Goal: Communication & Community: Answer question/provide support

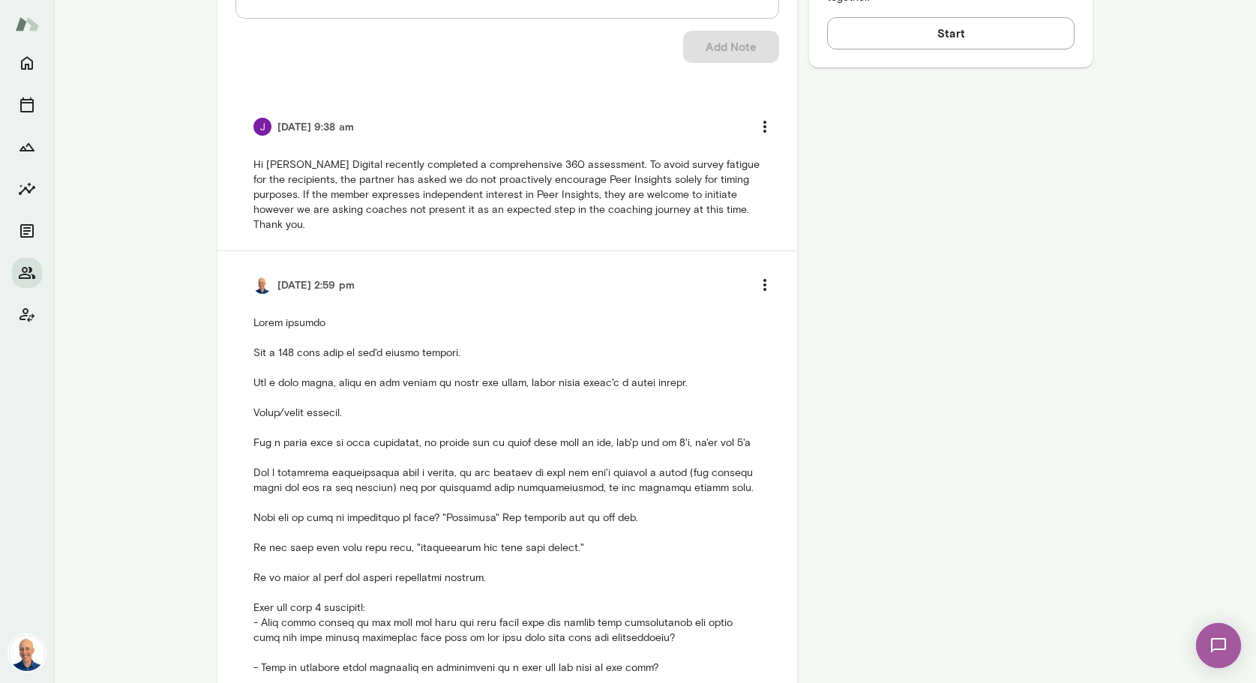
scroll to position [459, 0]
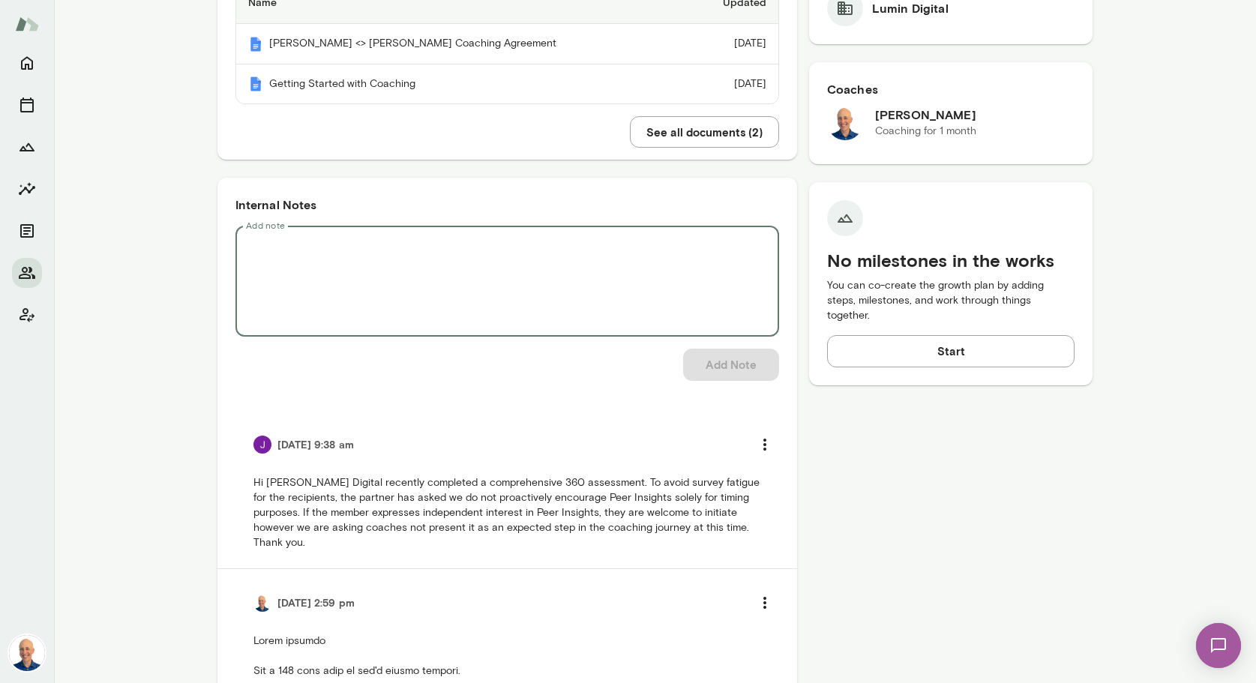
click at [594, 283] on textarea "Add note" at bounding box center [507, 281] width 522 height 86
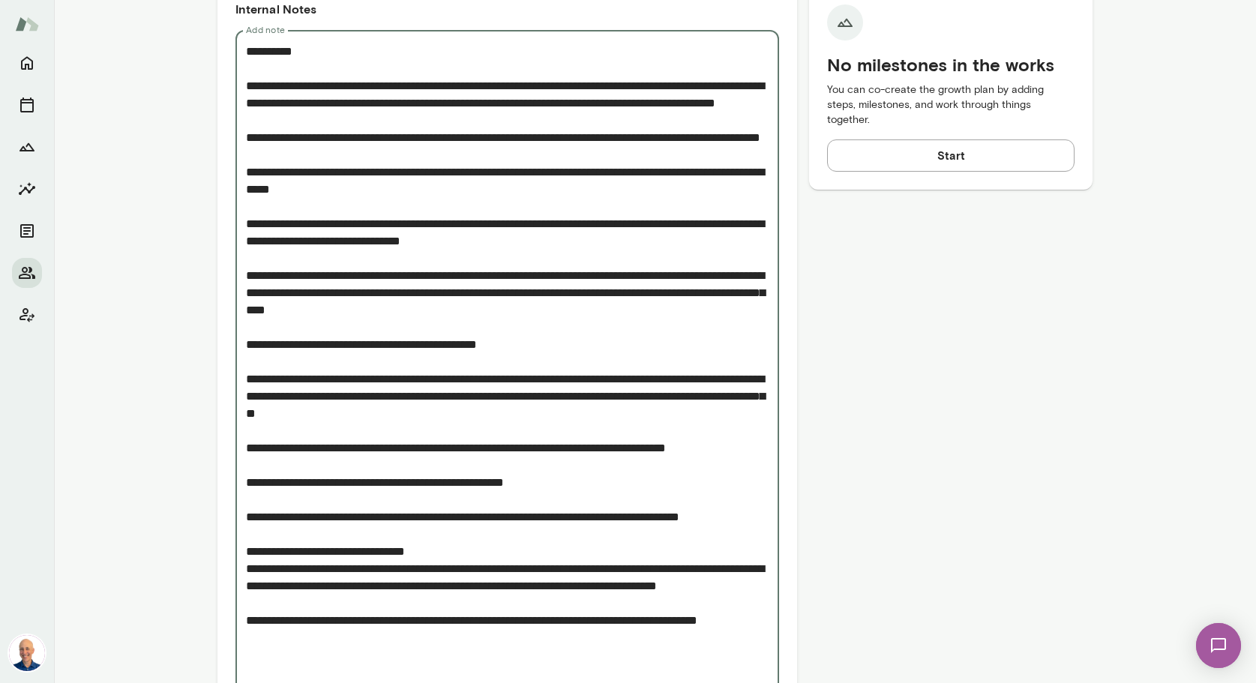
scroll to position [672, 0]
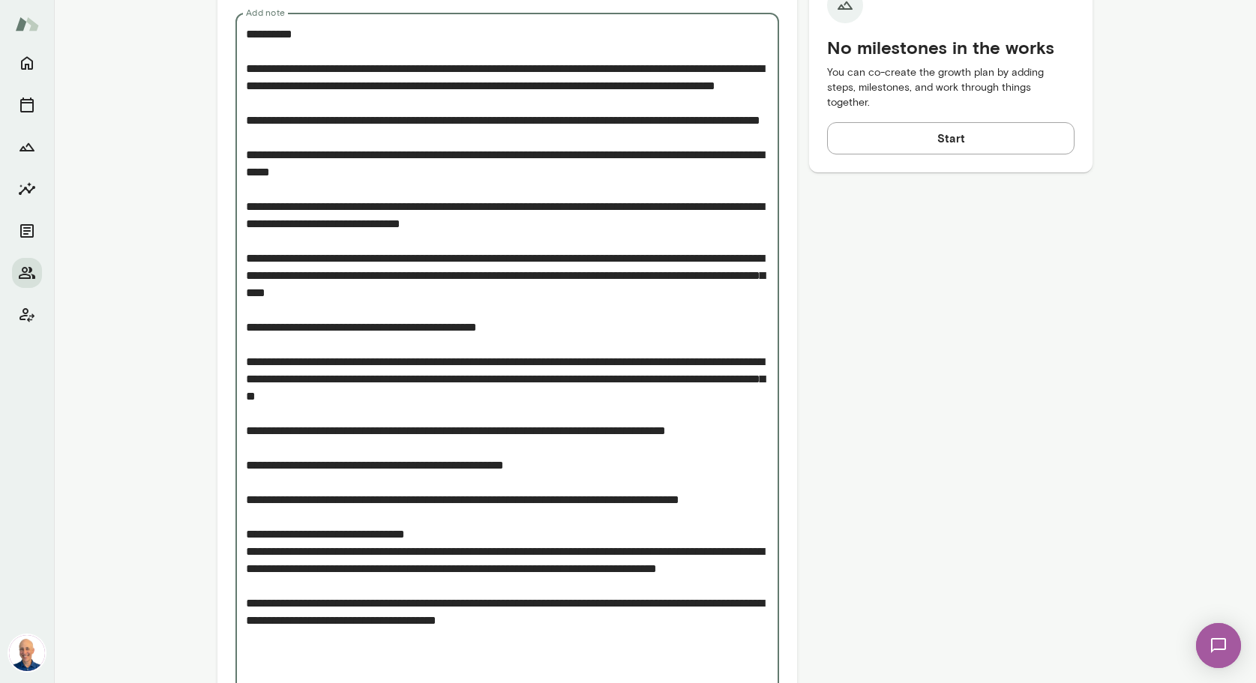
drag, startPoint x: 570, startPoint y: 486, endPoint x: 562, endPoint y: 486, distance: 7.5
click at [570, 486] on textarea "Add note" at bounding box center [507, 361] width 522 height 672
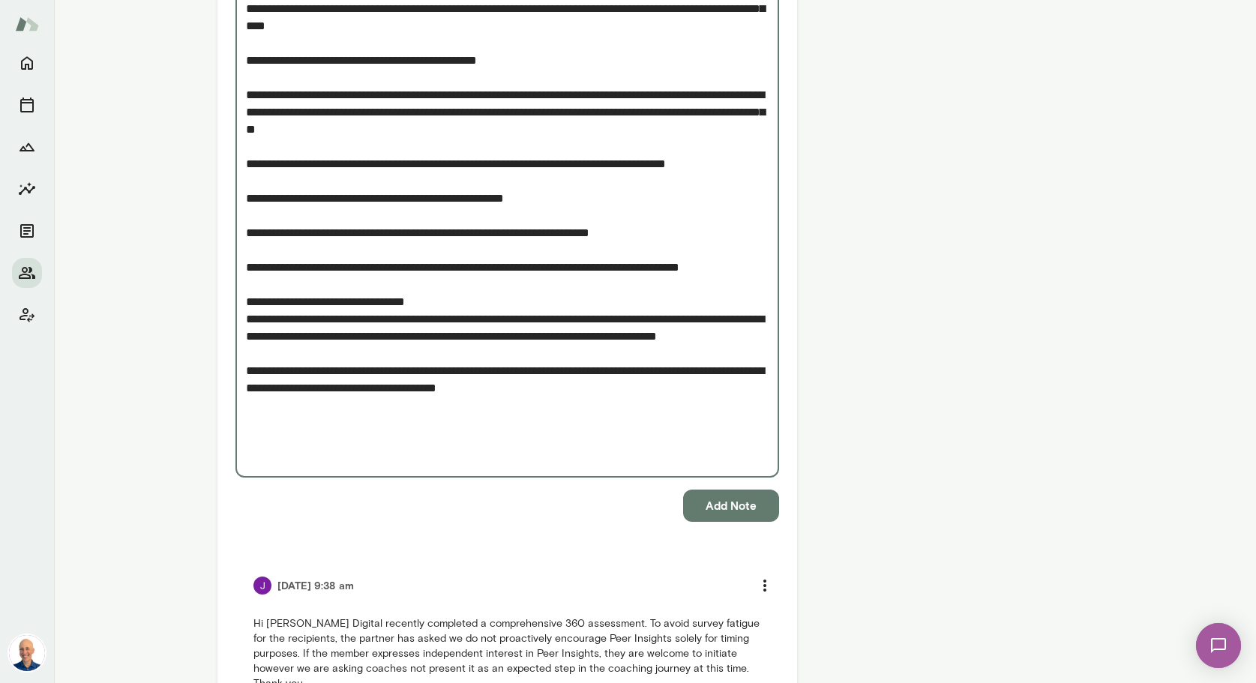
scroll to position [970, 0]
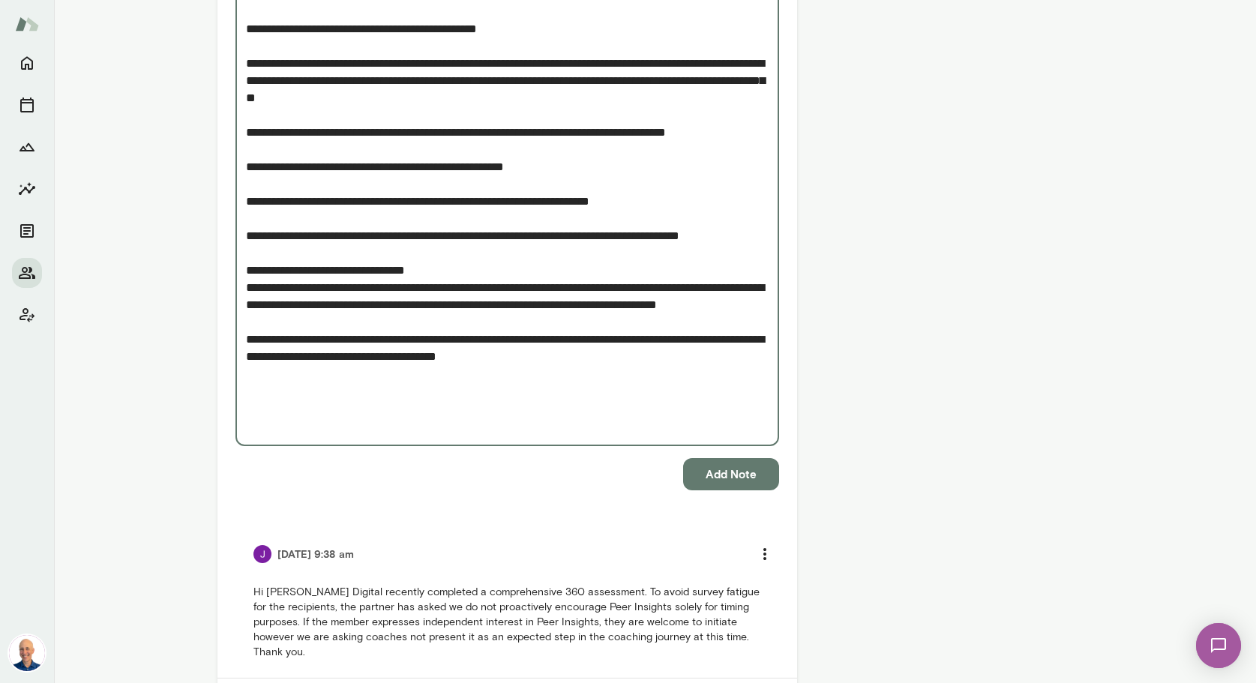
click at [639, 133] on textarea "Add note" at bounding box center [507, 80] width 522 height 707
type textarea "**********"
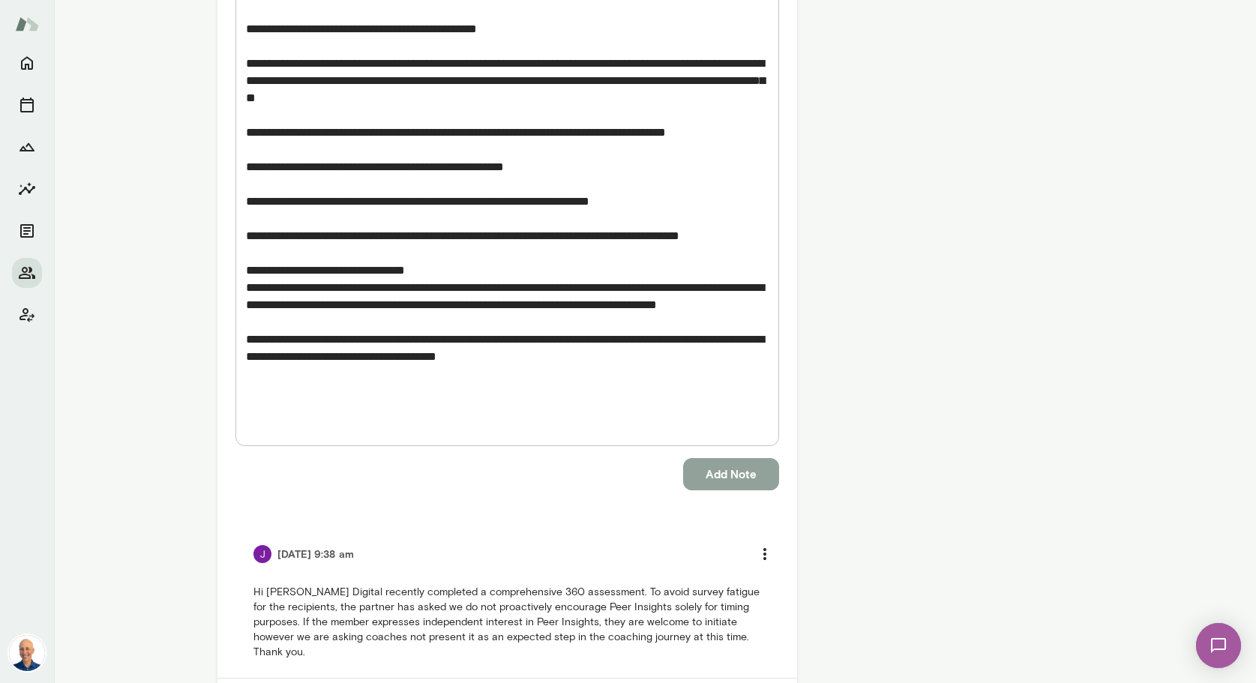
click at [732, 458] on button "Add Note" at bounding box center [731, 473] width 96 height 31
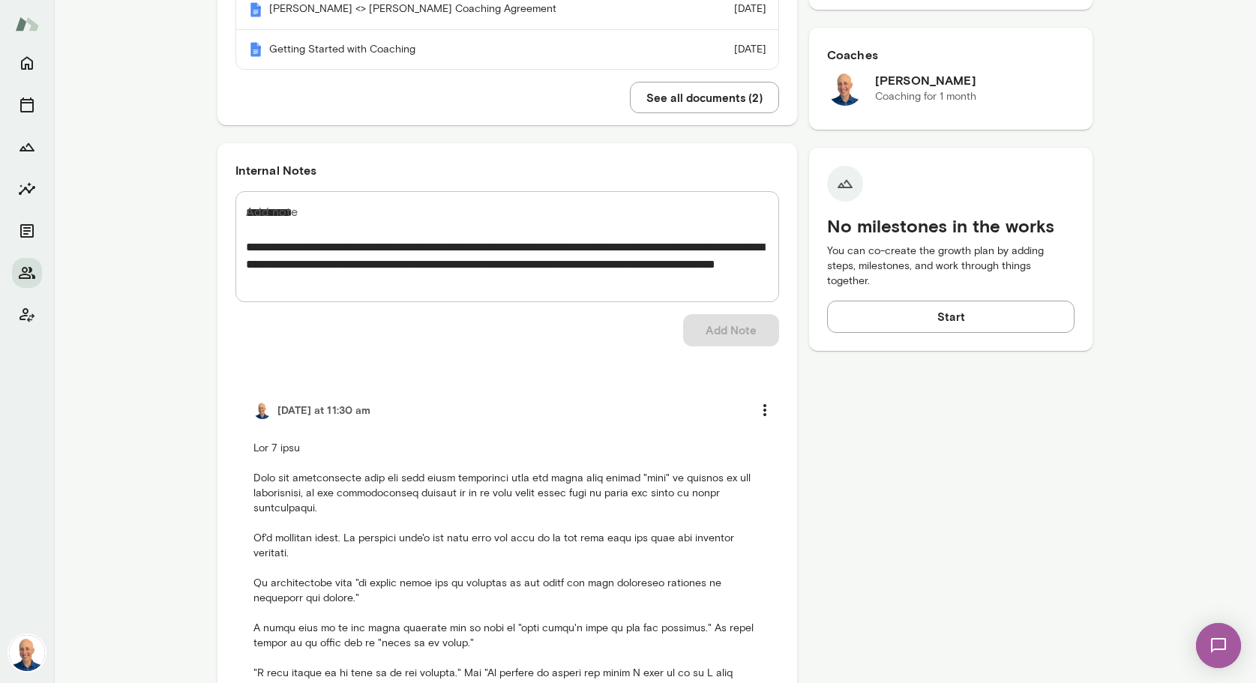
scroll to position [501, 0]
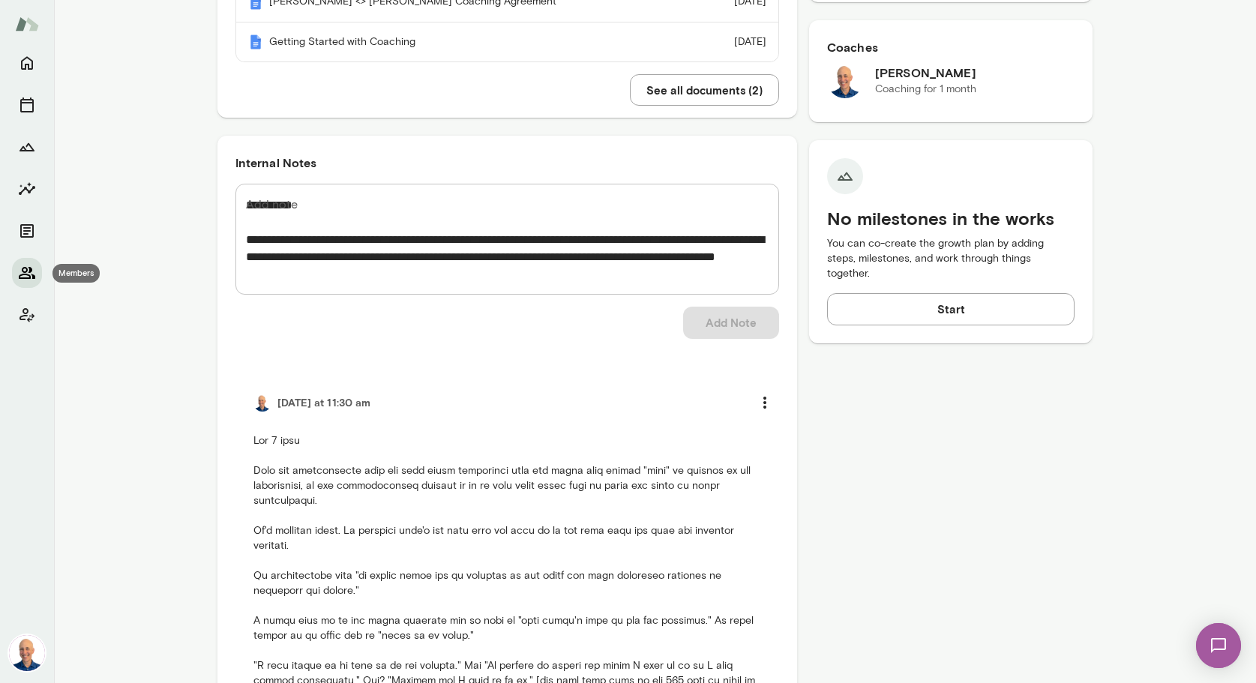
click at [34, 273] on icon "Members" at bounding box center [27, 273] width 18 height 18
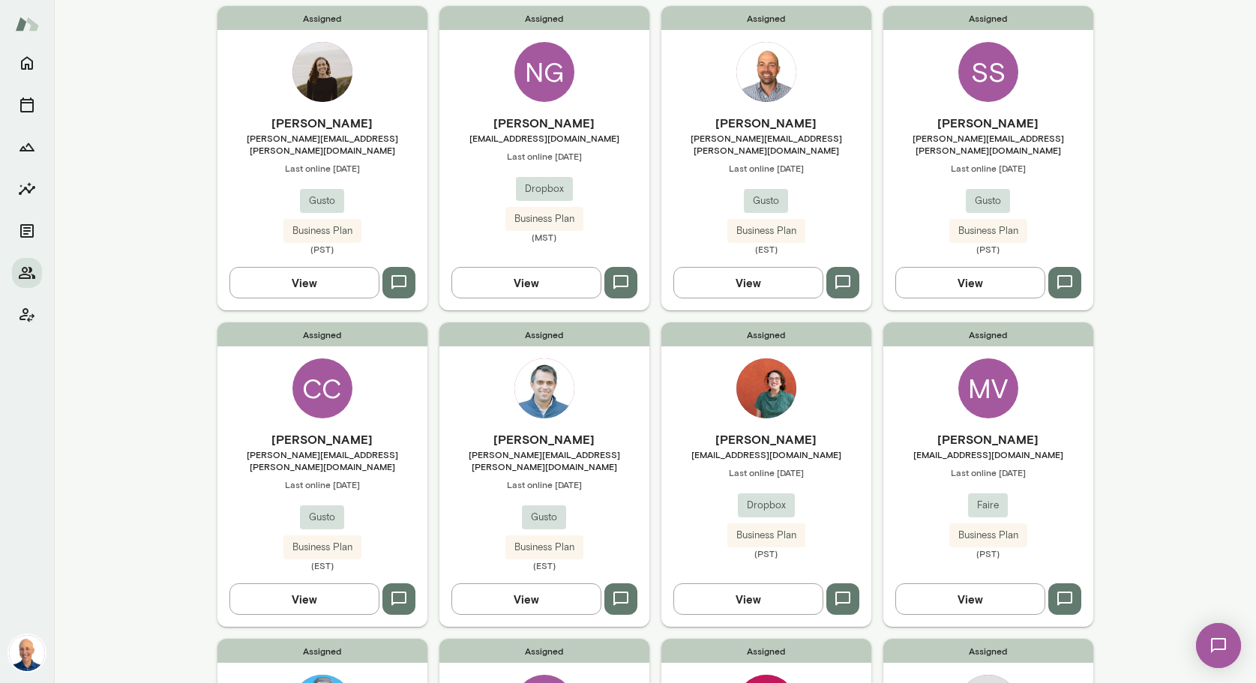
scroll to position [753, 0]
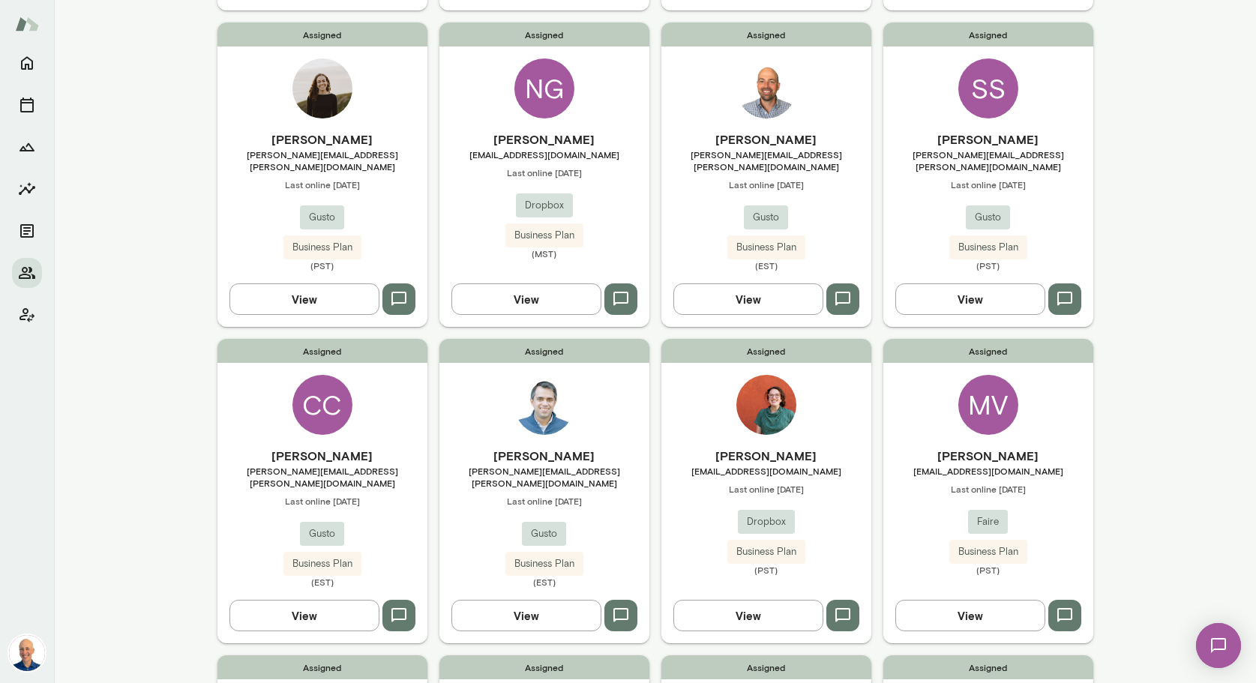
click at [833, 183] on div "[PERSON_NAME] [PERSON_NAME][EMAIL_ADDRESS][PERSON_NAME][DOMAIN_NAME] Last onlin…" at bounding box center [766, 200] width 210 height 141
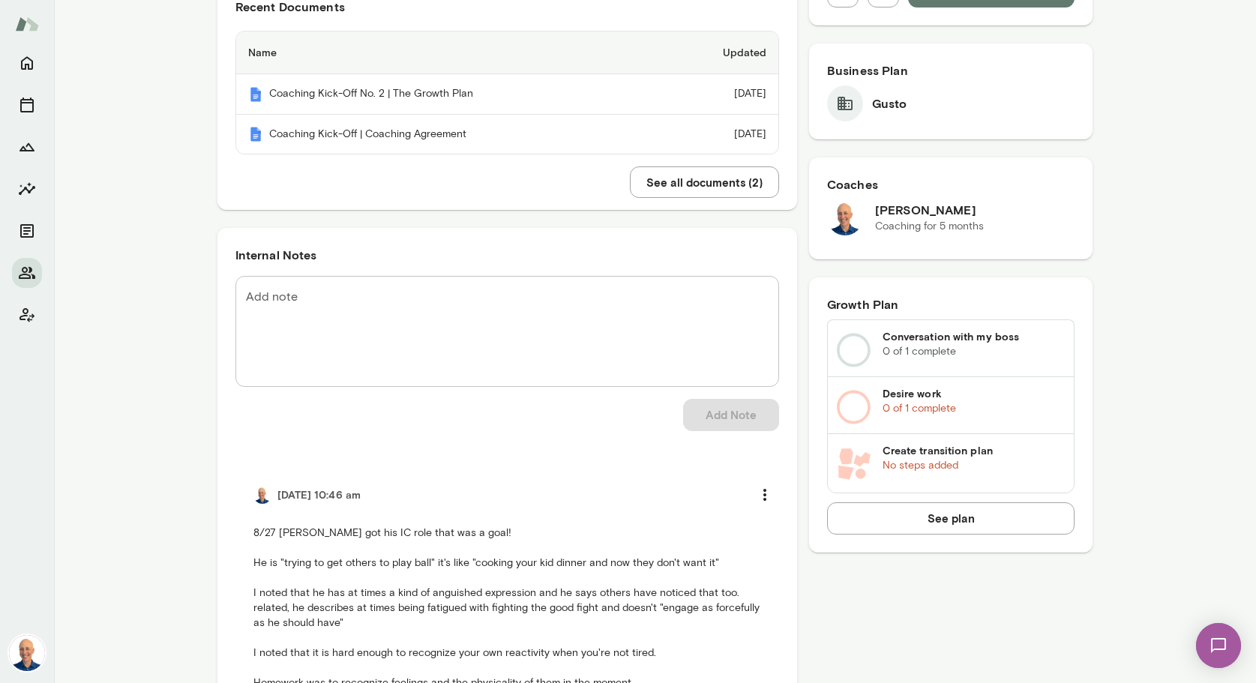
scroll to position [406, 0]
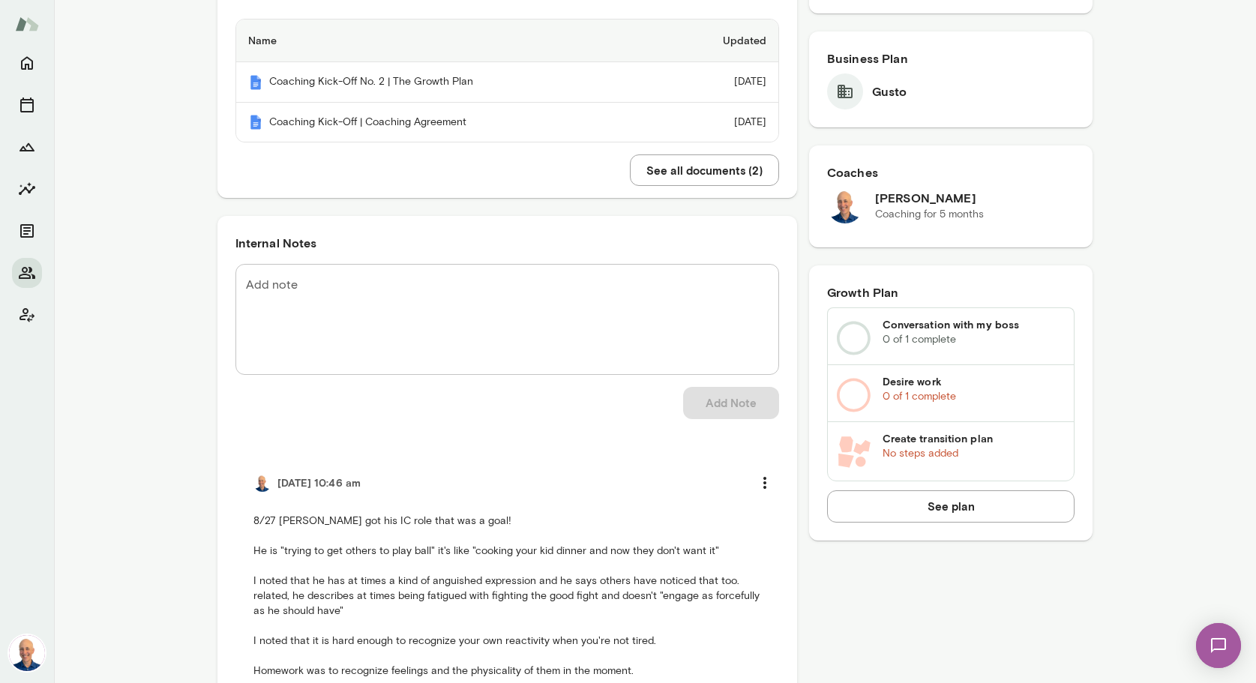
click at [341, 277] on textarea "Add note" at bounding box center [507, 320] width 522 height 86
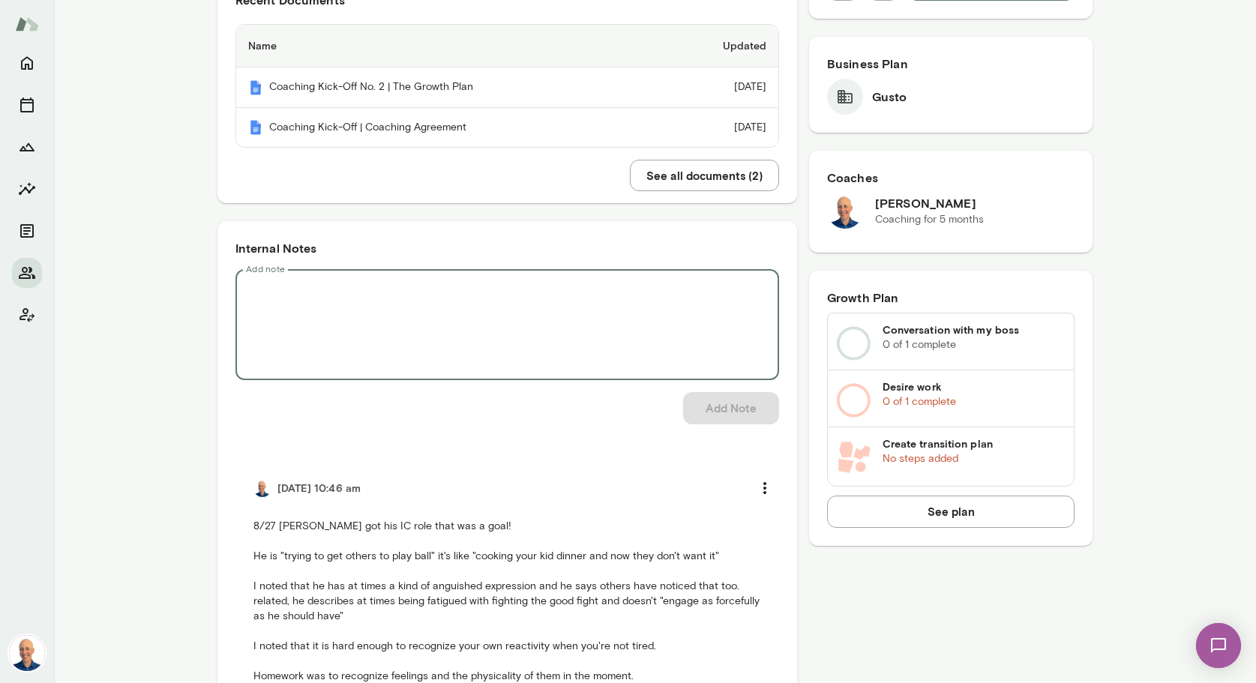
scroll to position [521, 0]
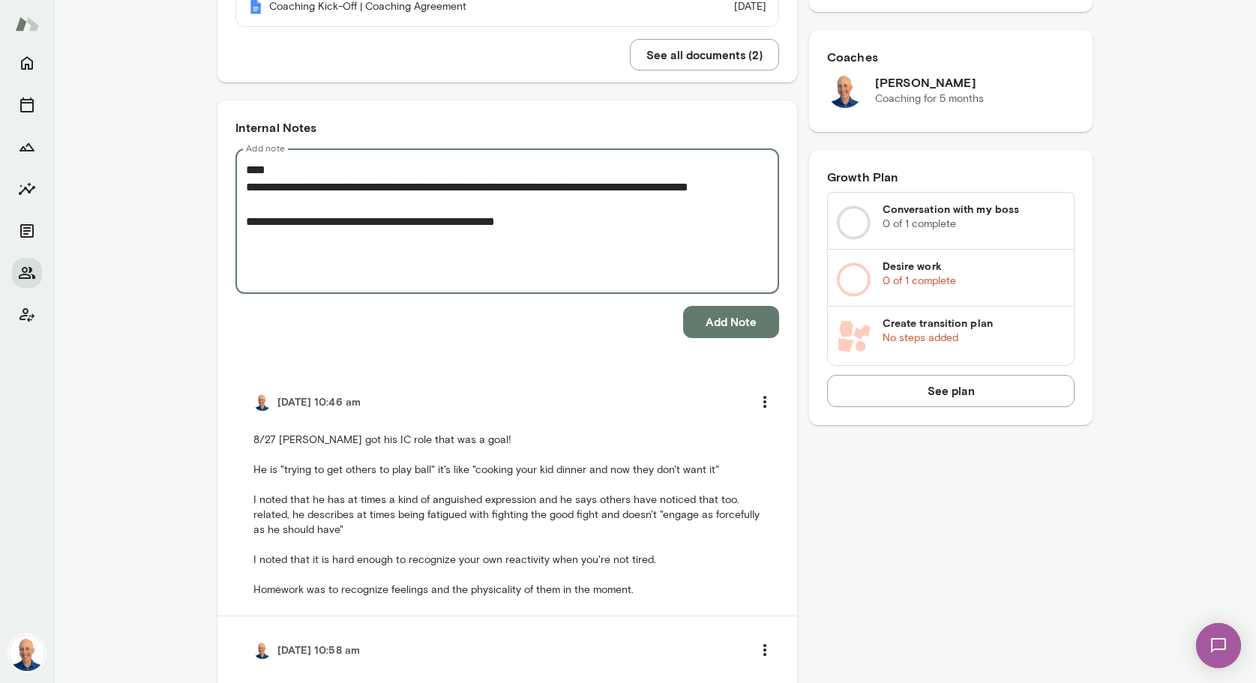
type textarea "**********"
click at [726, 313] on button "Add Note" at bounding box center [731, 321] width 96 height 31
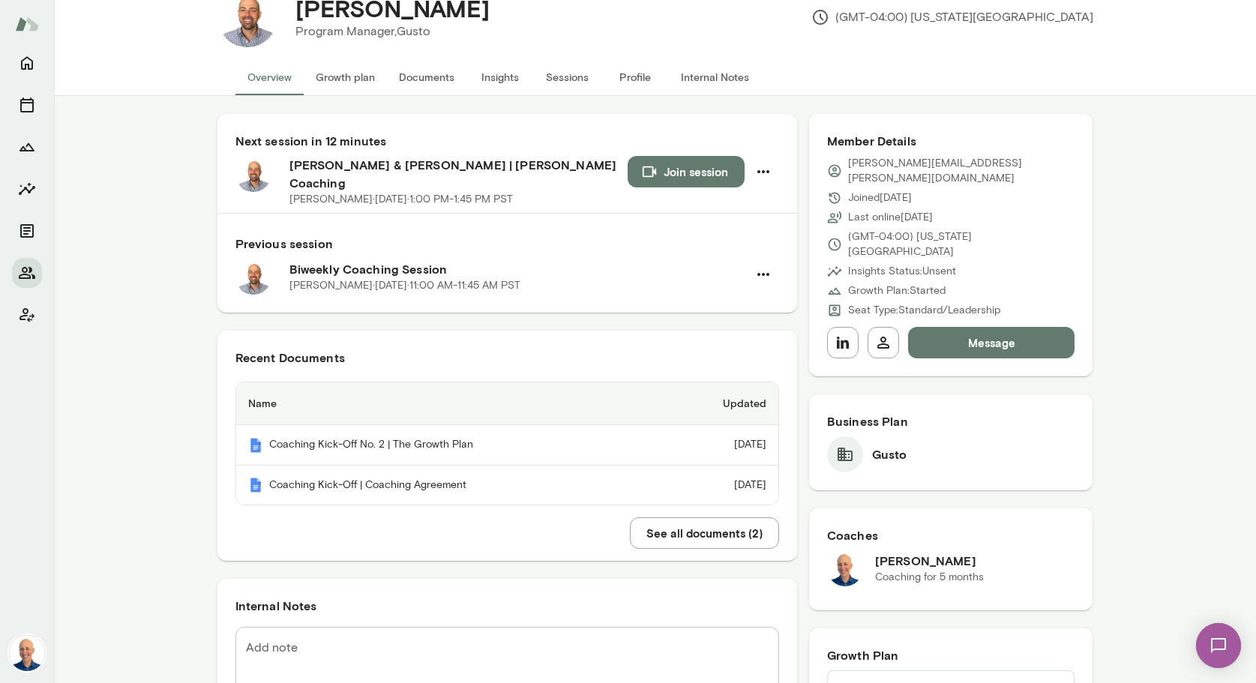
scroll to position [0, 0]
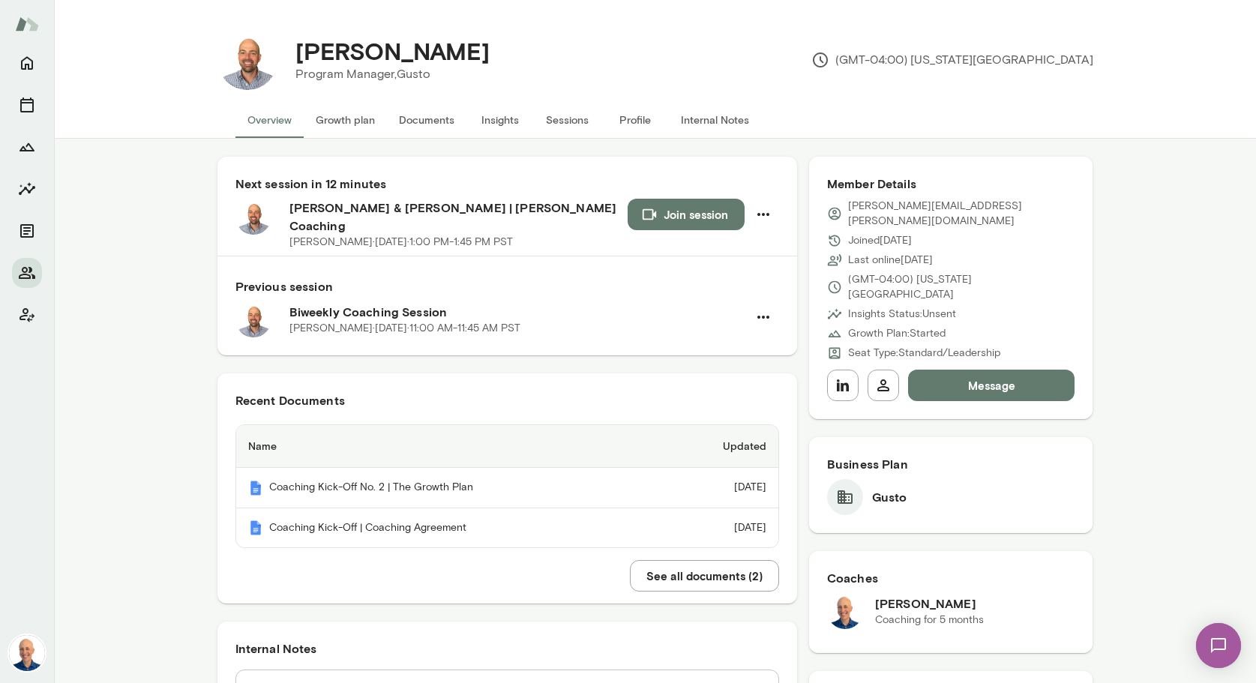
click at [358, 121] on button "Growth plan" at bounding box center [345, 120] width 83 height 36
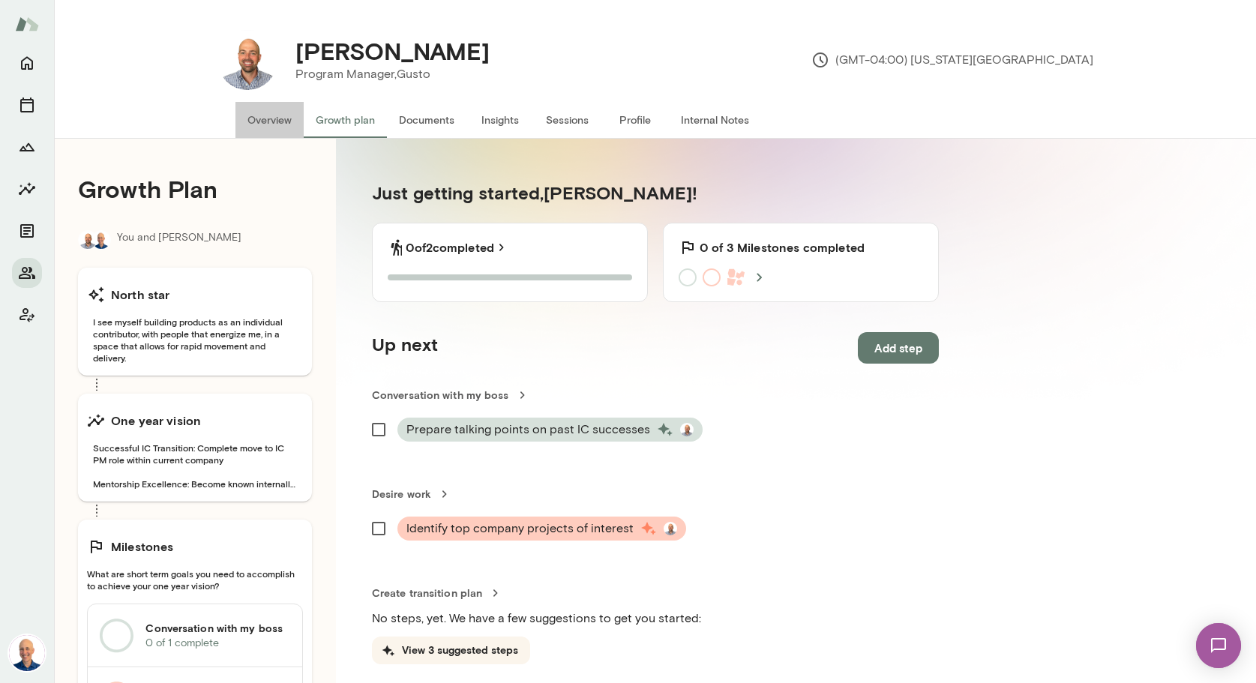
click at [271, 118] on button "Overview" at bounding box center [269, 120] width 68 height 36
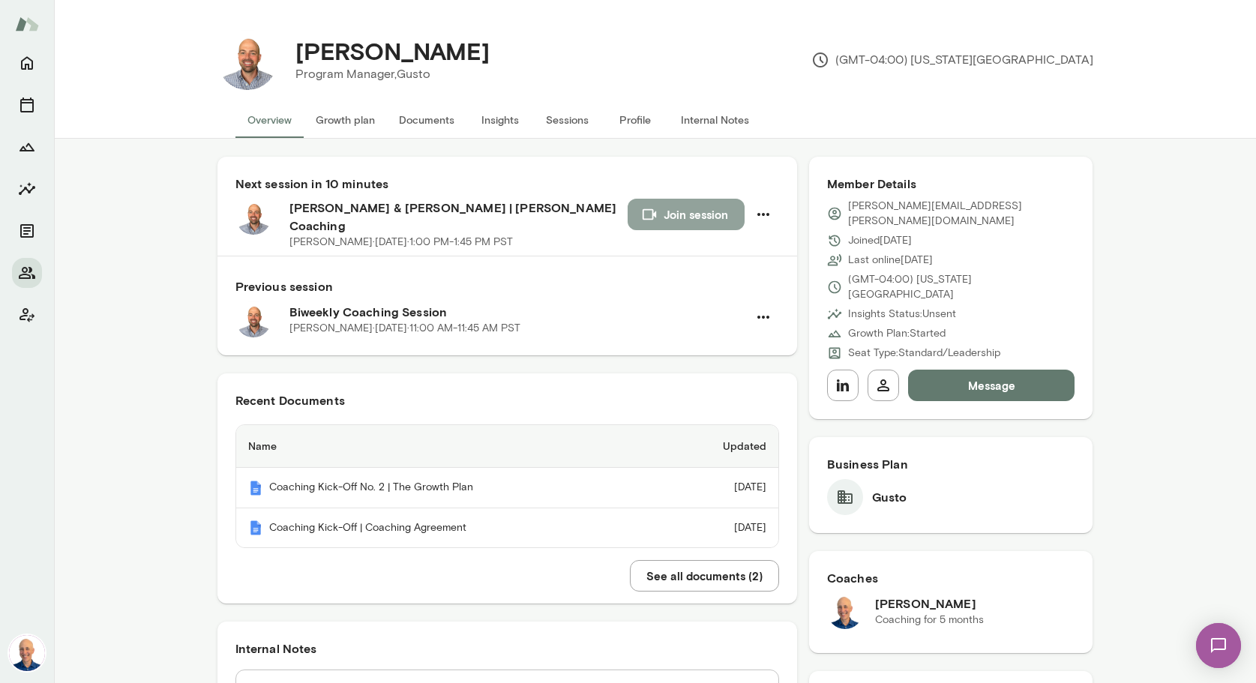
click at [677, 217] on button "Join session" at bounding box center [685, 214] width 117 height 31
